Goal: Book appointment/travel/reservation

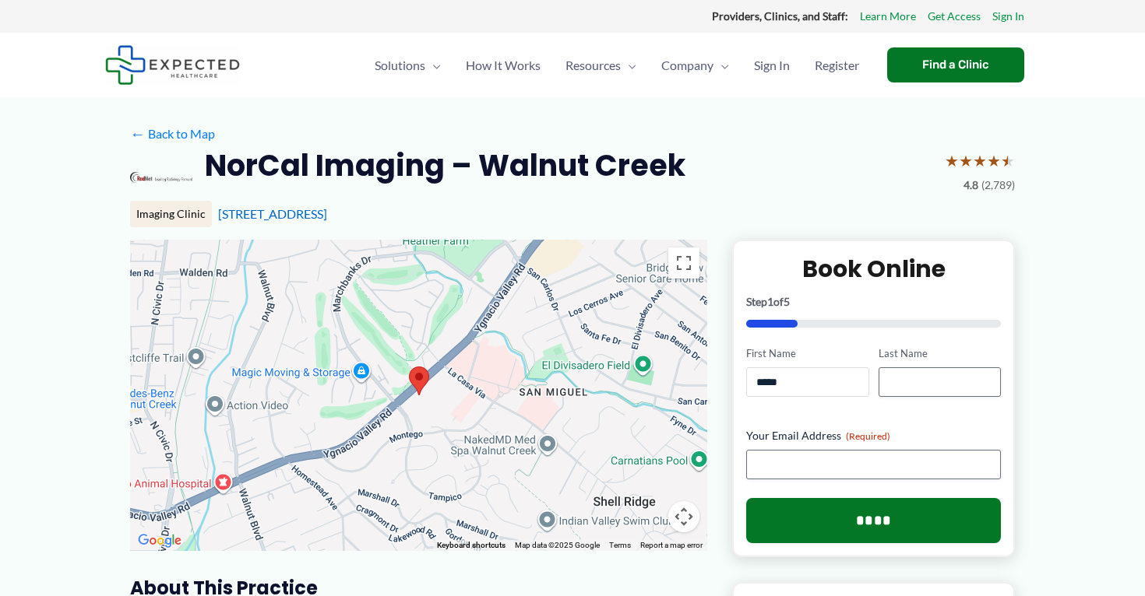
type input "*****"
type input "******"
type input "**********"
click at [867, 520] on input "****" at bounding box center [873, 520] width 255 height 45
